Goal: Transaction & Acquisition: Purchase product/service

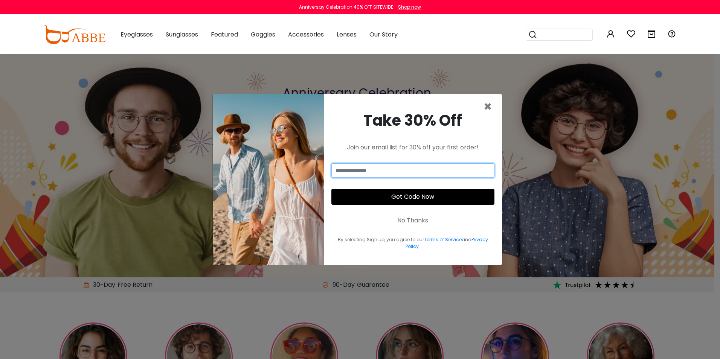
click at [430, 170] on input "email" at bounding box center [412, 170] width 163 height 14
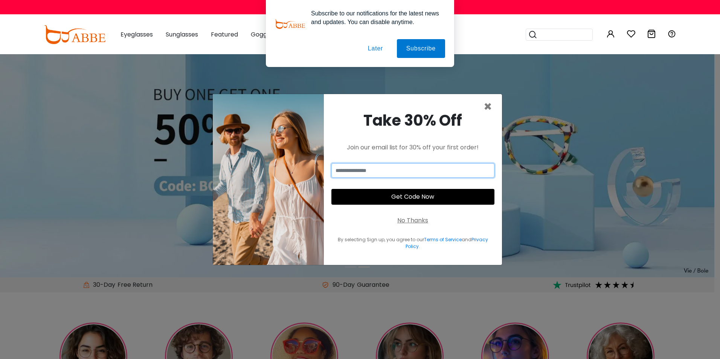
type input "**********"
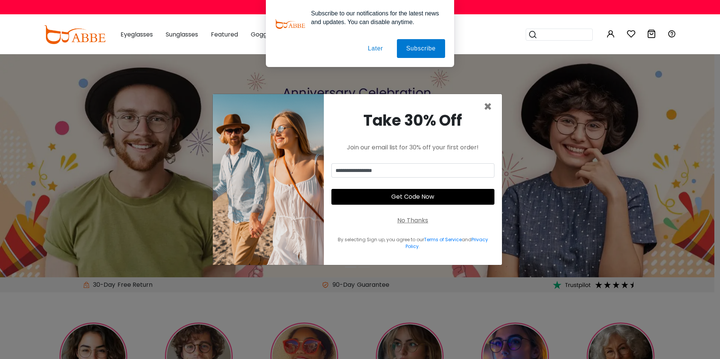
click at [410, 202] on button "Get Code Now" at bounding box center [412, 197] width 163 height 16
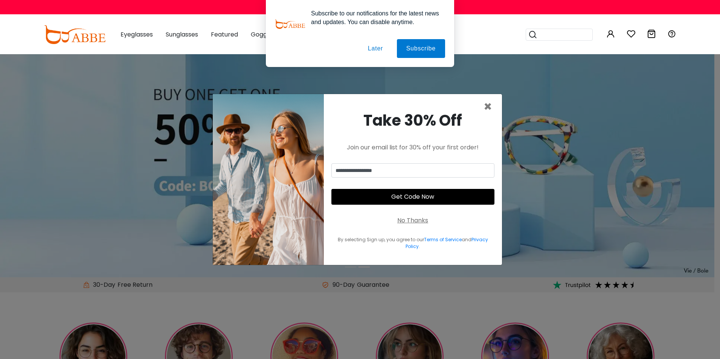
click at [375, 51] on button "Later" at bounding box center [375, 48] width 34 height 19
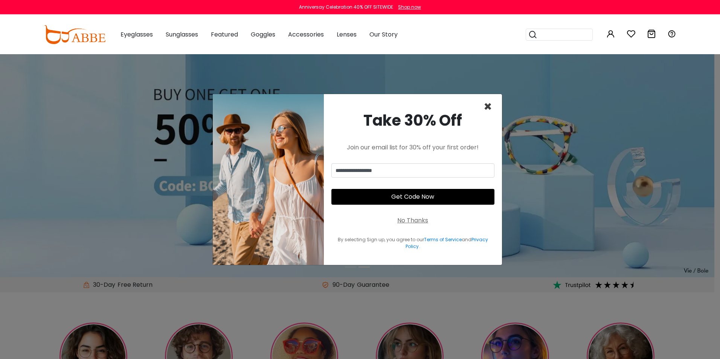
click at [485, 107] on span "×" at bounding box center [487, 106] width 9 height 19
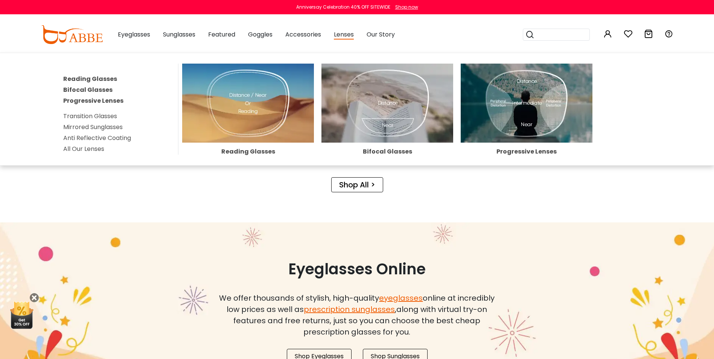
scroll to position [565, 0]
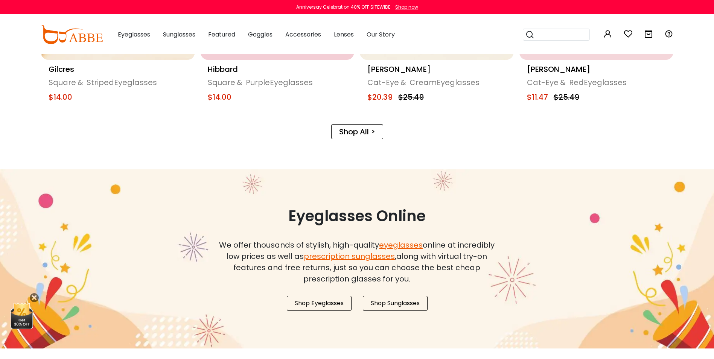
click at [317, 306] on link "Shop Eyeglasses" at bounding box center [319, 303] width 65 height 15
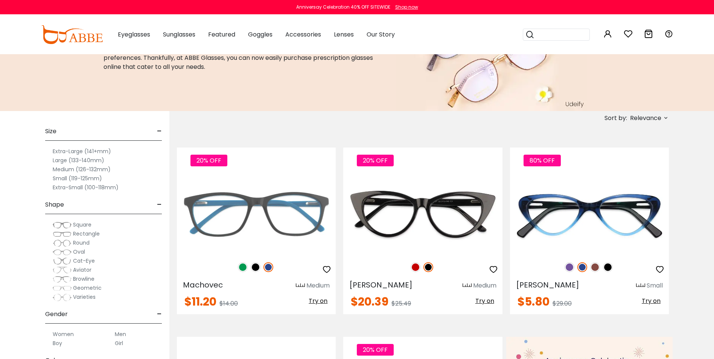
scroll to position [75, 0]
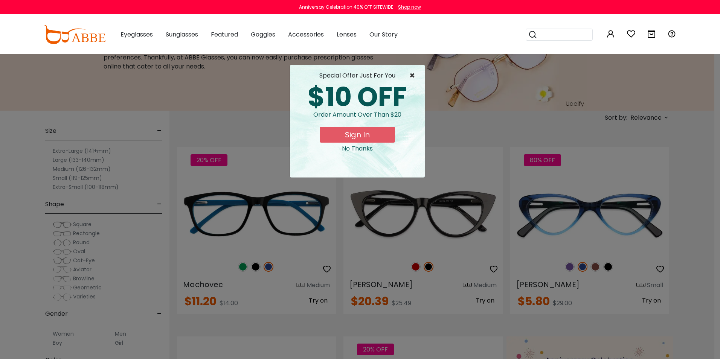
click at [410, 74] on span "×" at bounding box center [413, 75] width 9 height 9
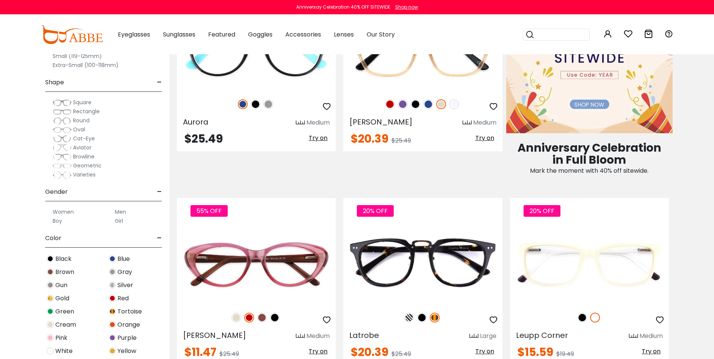
scroll to position [414, 0]
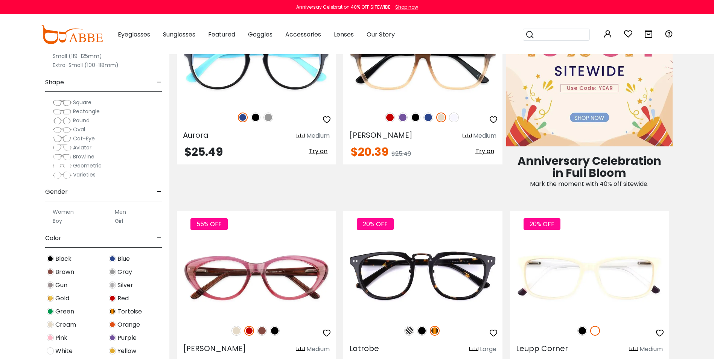
click at [125, 213] on label "Men" at bounding box center [120, 211] width 11 height 9
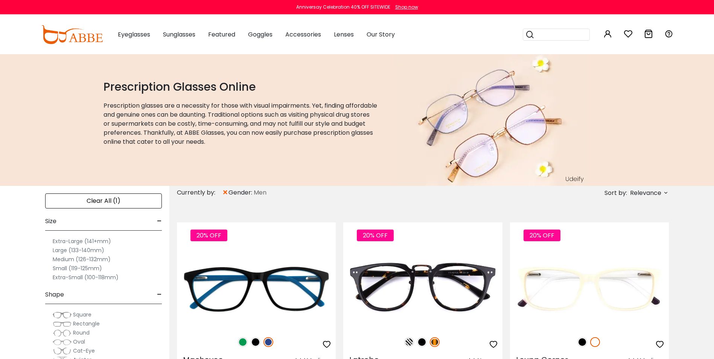
click at [99, 240] on label "Extra-Large (141+mm)" at bounding box center [82, 241] width 58 height 9
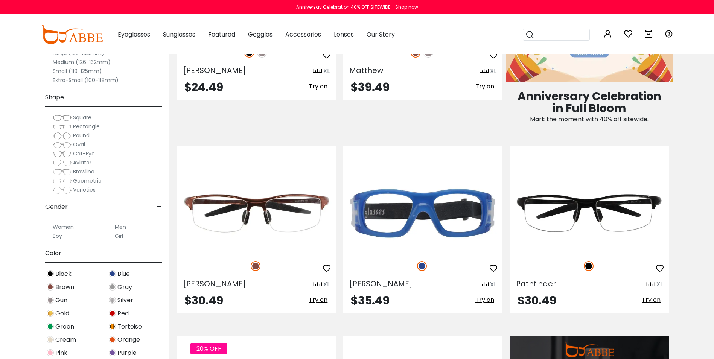
scroll to position [489, 0]
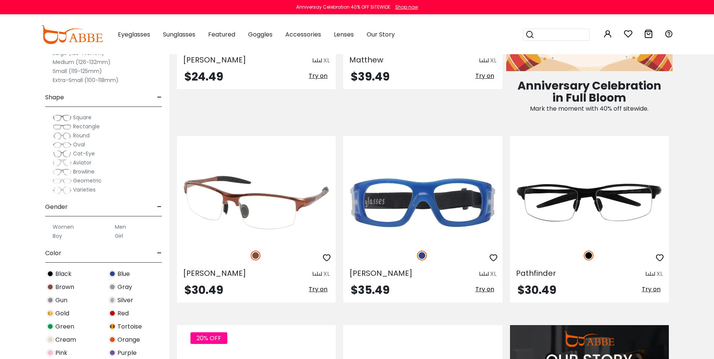
click at [261, 222] on img at bounding box center [256, 202] width 159 height 79
